Goal: Find specific page/section: Find specific page/section

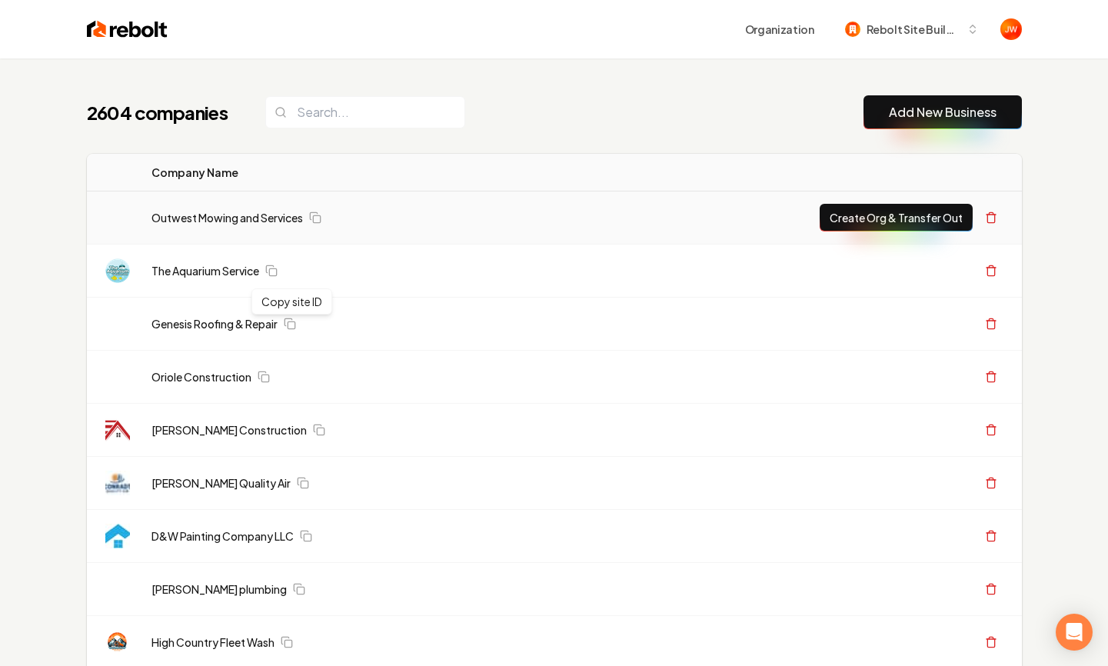
click at [408, 234] on td "Outwest Mowing and Services" at bounding box center [462, 217] width 646 height 53
click at [364, 216] on div "Outwest Mowing and Services" at bounding box center [463, 217] width 624 height 15
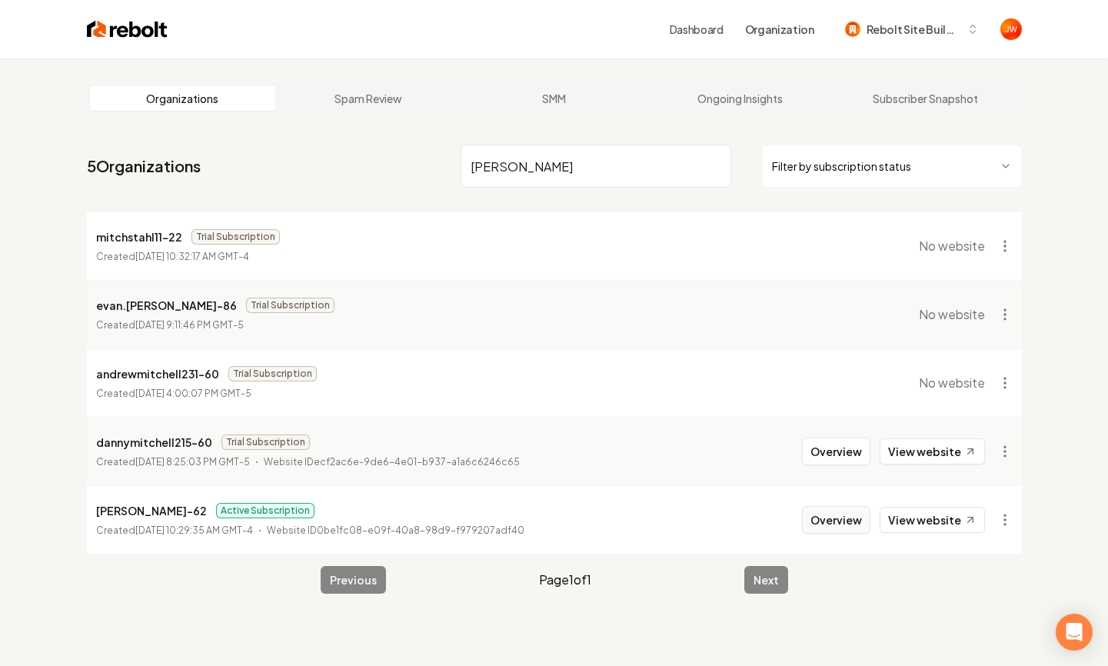
type input "[PERSON_NAME]"
click at [841, 518] on button "Overview" at bounding box center [836, 520] width 68 height 28
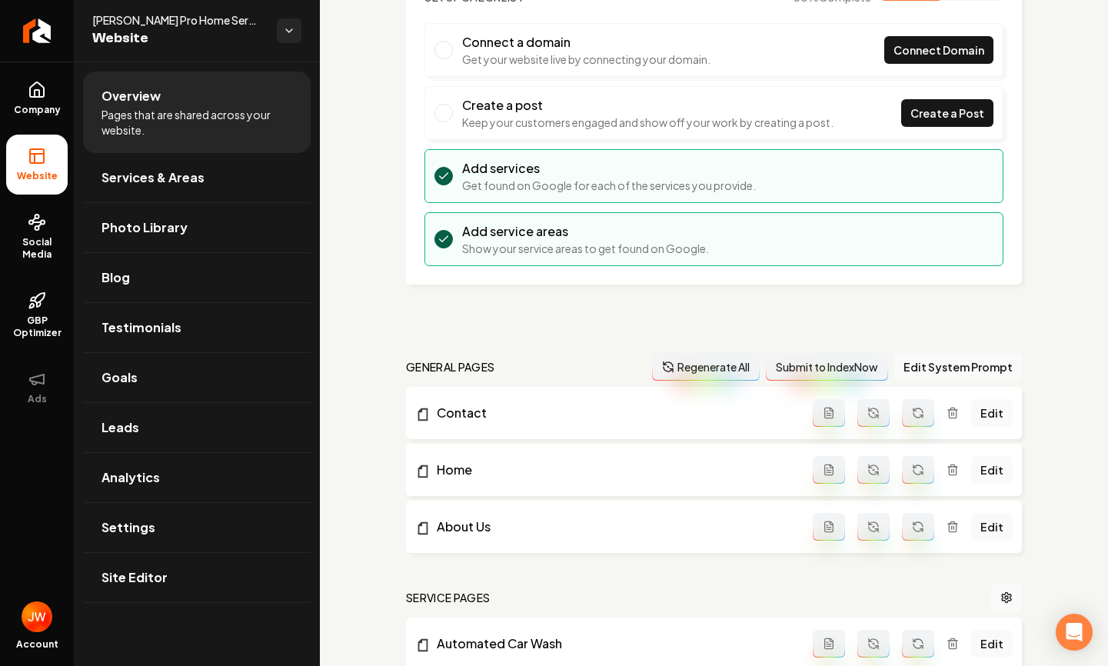
scroll to position [131, 0]
